Goal: Information Seeking & Learning: Learn about a topic

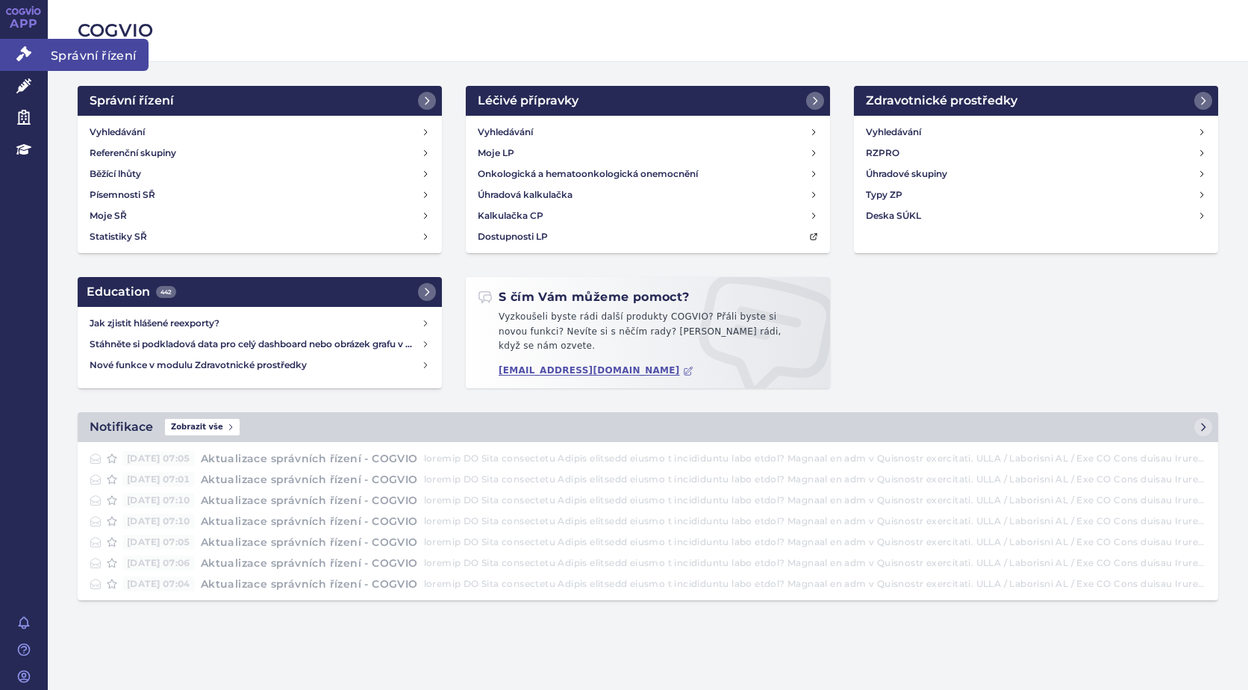
click at [69, 51] on span "Správní řízení" at bounding box center [98, 54] width 101 height 31
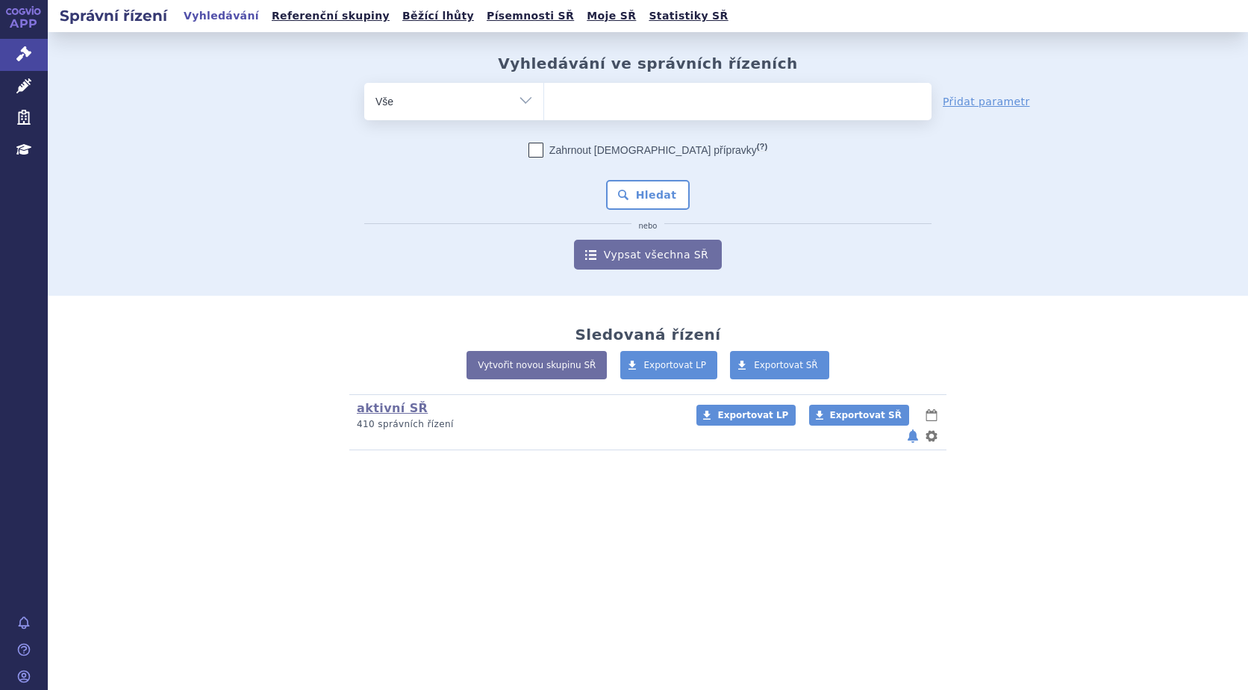
click at [584, 102] on ul at bounding box center [737, 98] width 387 height 31
click at [544, 102] on select at bounding box center [543, 100] width 1 height 37
click at [10, 16] on link "APP" at bounding box center [24, 19] width 48 height 39
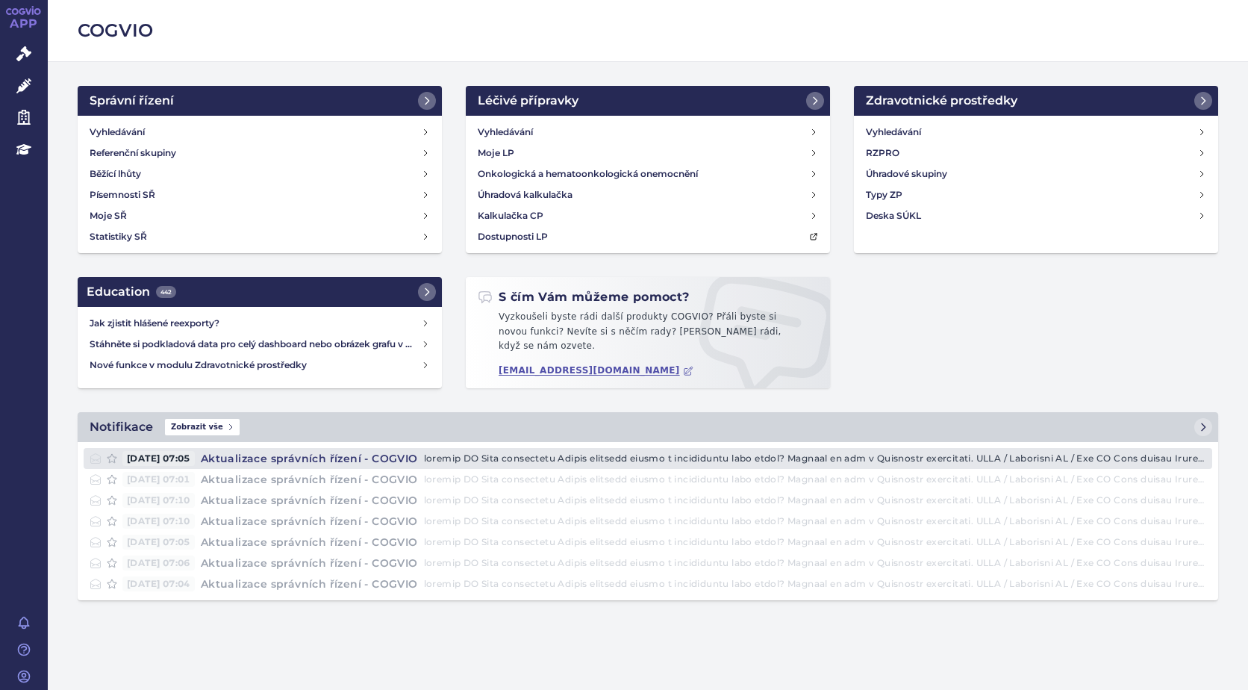
click at [390, 452] on h4 "Aktualizace správních řízení - COGVIO" at bounding box center [309, 458] width 229 height 15
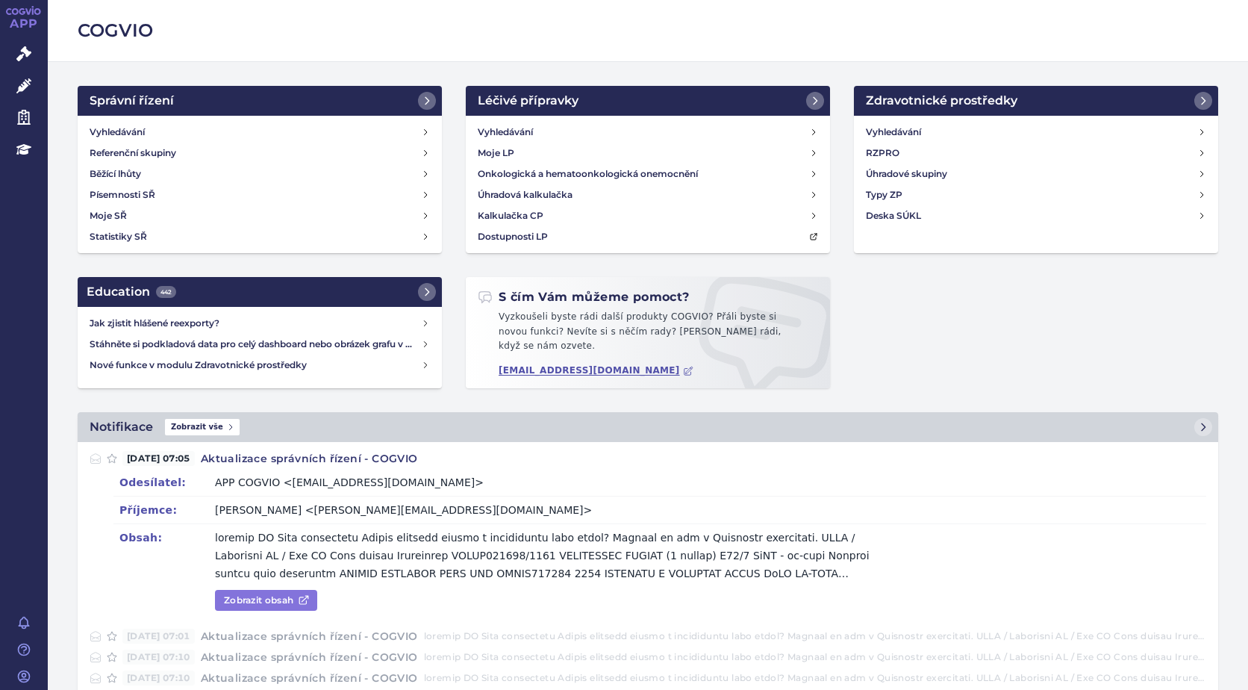
click at [260, 598] on link "Zobrazit obsah" at bounding box center [266, 600] width 102 height 21
